Goal: Information Seeking & Learning: Learn about a topic

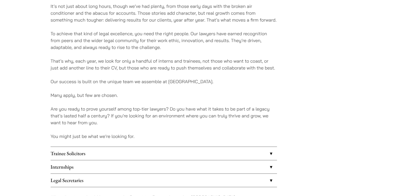
scroll to position [406, 0]
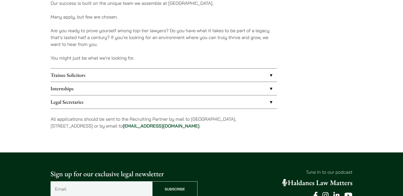
click at [94, 70] on link "Trainee Solicitors" at bounding box center [164, 75] width 226 height 13
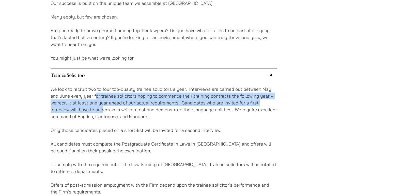
drag, startPoint x: 96, startPoint y: 95, endPoint x: 105, endPoint y: 109, distance: 15.6
click at [103, 108] on p "We look to recruit two to four top-quality trainee solicitors a year. Interview…" at bounding box center [164, 103] width 226 height 34
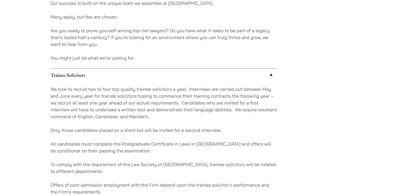
click at [112, 109] on p "We look to recruit two to four top-quality trainee solicitors a year. Interview…" at bounding box center [164, 103] width 226 height 34
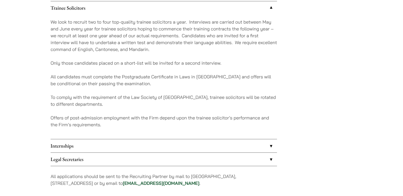
scroll to position [474, 0]
drag, startPoint x: 86, startPoint y: 148, endPoint x: 92, endPoint y: 149, distance: 6.0
click at [86, 148] on link "Internships" at bounding box center [164, 145] width 226 height 13
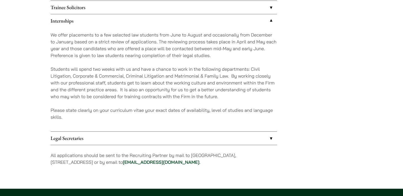
click at [81, 136] on link "Legal Secretaries" at bounding box center [164, 138] width 226 height 13
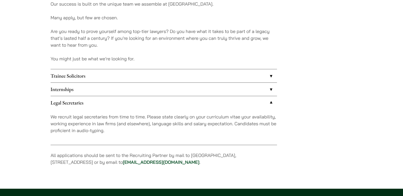
scroll to position [371, 0]
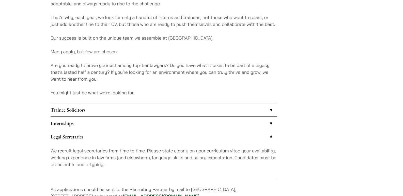
click at [81, 118] on link "Internships" at bounding box center [164, 123] width 226 height 13
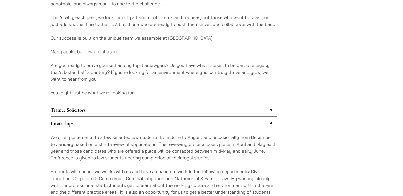
click at [94, 113] on link "Trainee Solicitors" at bounding box center [164, 109] width 226 height 13
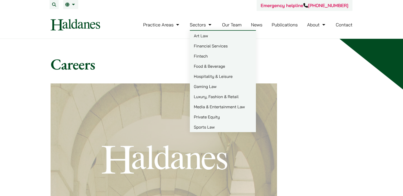
click at [206, 26] on link "Sectors" at bounding box center [201, 25] width 23 height 6
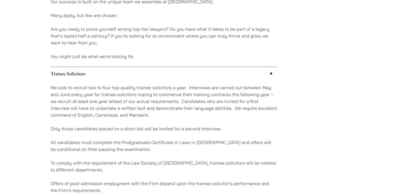
scroll to position [406, 0]
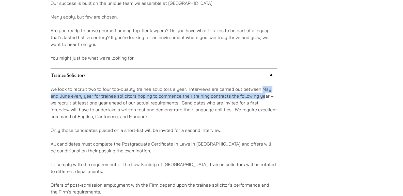
drag, startPoint x: 262, startPoint y: 90, endPoint x: 265, endPoint y: 93, distance: 5.0
click at [265, 93] on p "We look to recruit two to four top-quality trainee solicitors a year. Interview…" at bounding box center [164, 103] width 226 height 34
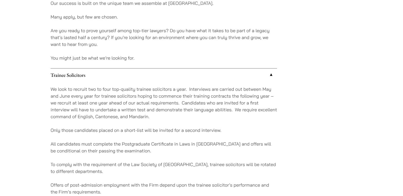
click at [259, 101] on p "We look to recruit two to four top-quality trainee solicitors a year. Interview…" at bounding box center [164, 103] width 226 height 34
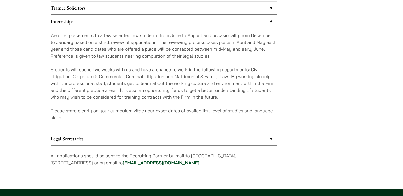
scroll to position [474, 0]
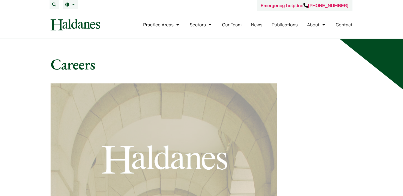
click at [233, 25] on link "Our Team" at bounding box center [232, 25] width 20 height 6
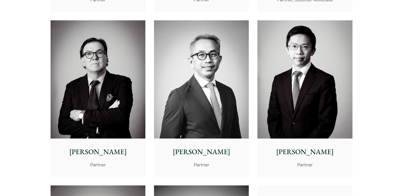
scroll to position [542, 0]
